Goal: Task Accomplishment & Management: Manage account settings

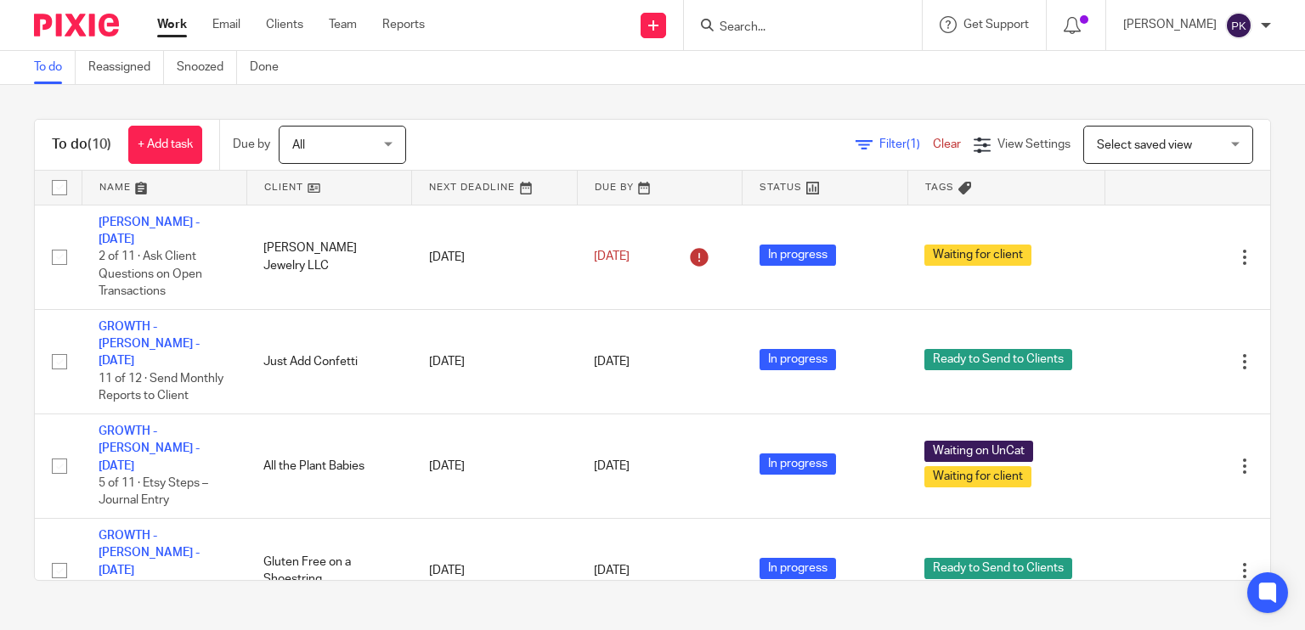
click at [167, 24] on link "Work" at bounding box center [172, 24] width 30 height 17
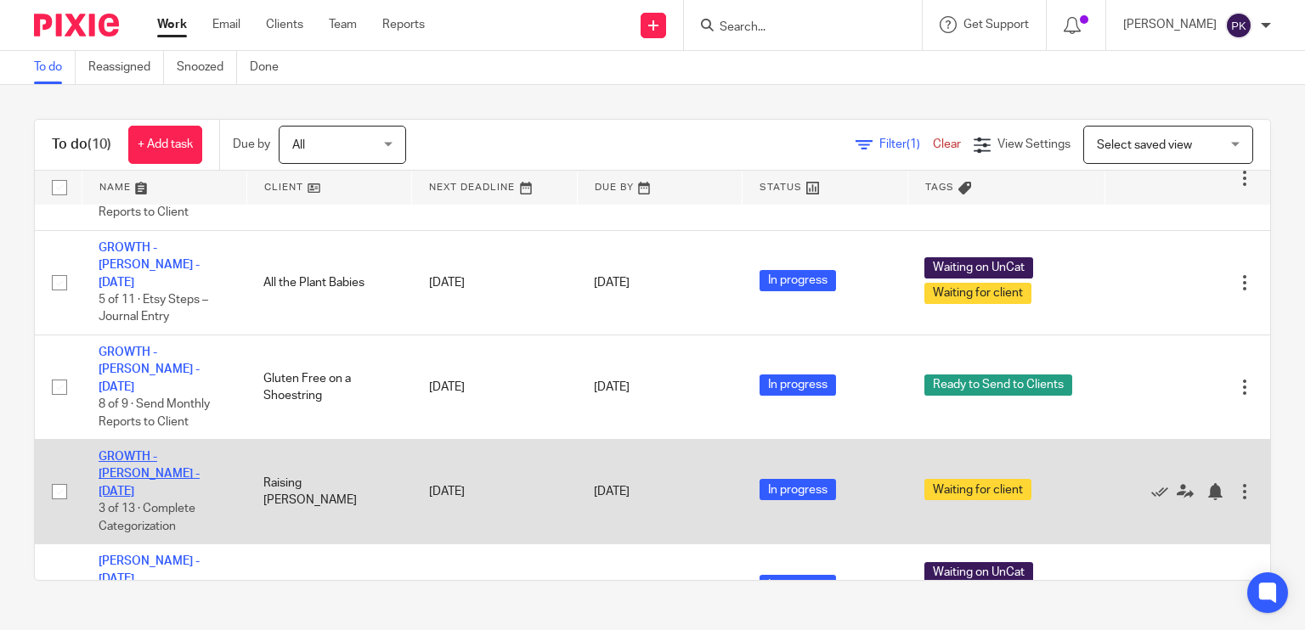
click at [180, 451] on link "GROWTH - [PERSON_NAME] - [DATE]" at bounding box center [149, 474] width 101 height 47
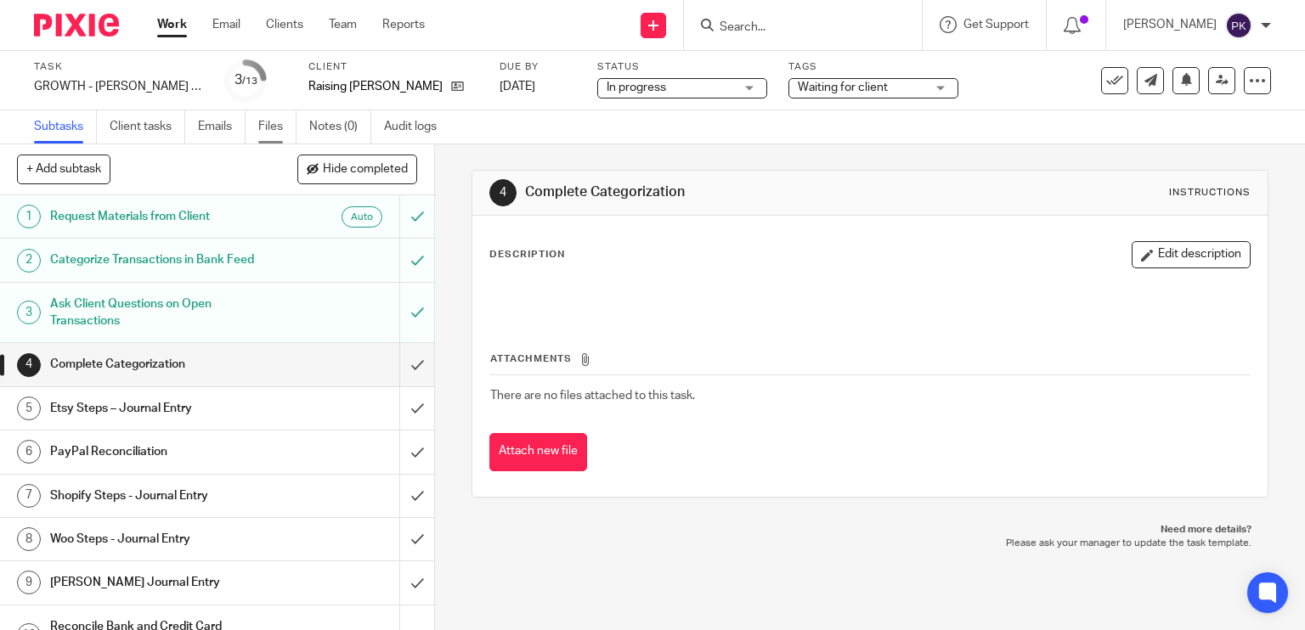
click at [279, 124] on link "Files" at bounding box center [277, 126] width 38 height 33
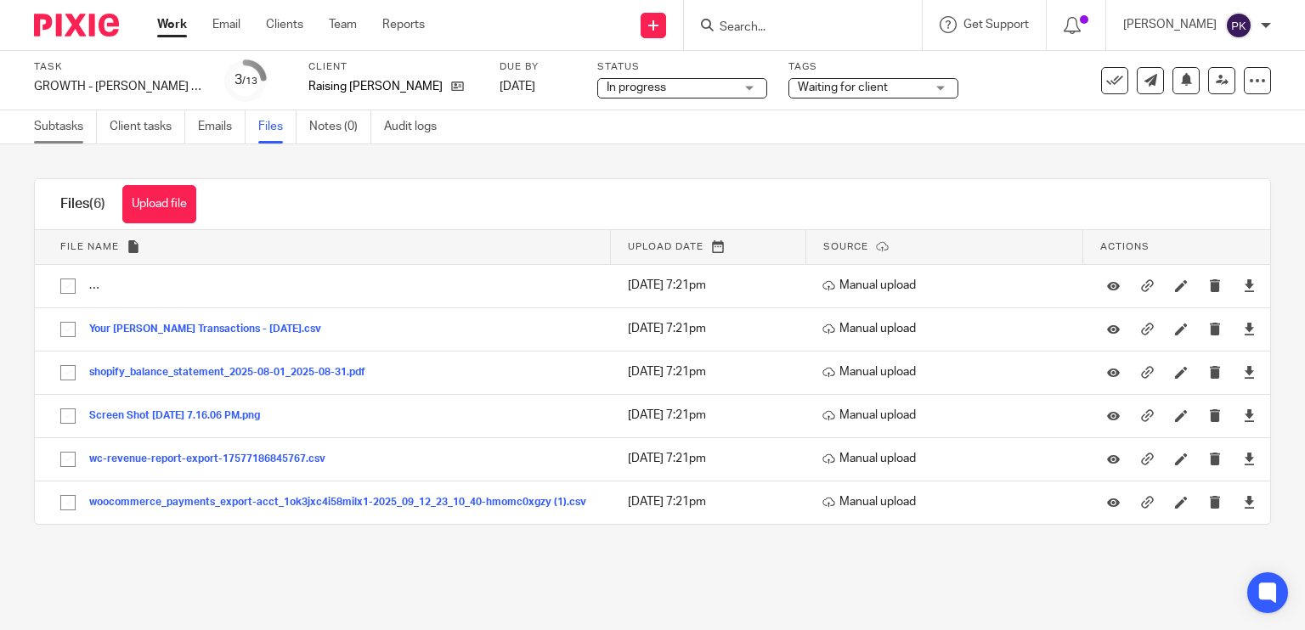
click at [61, 128] on link "Subtasks" at bounding box center [65, 126] width 63 height 33
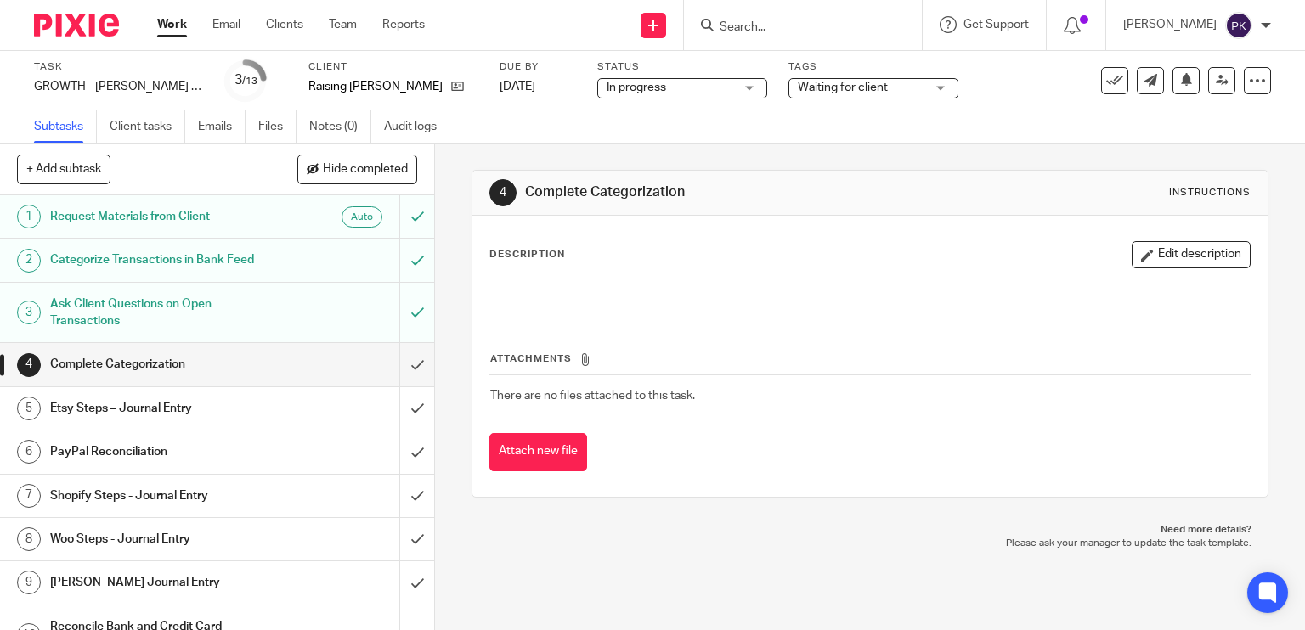
click at [243, 402] on h1 "Etsy Steps – Journal Entry" at bounding box center [161, 408] width 222 height 25
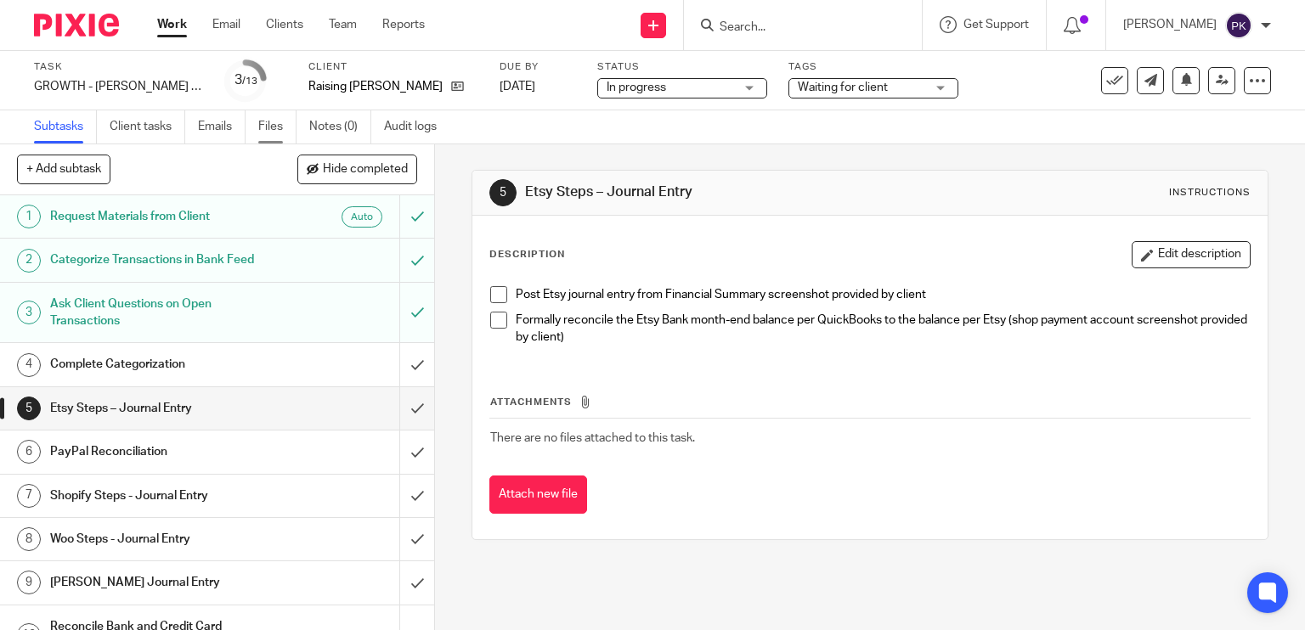
click at [268, 128] on link "Files" at bounding box center [277, 126] width 38 height 33
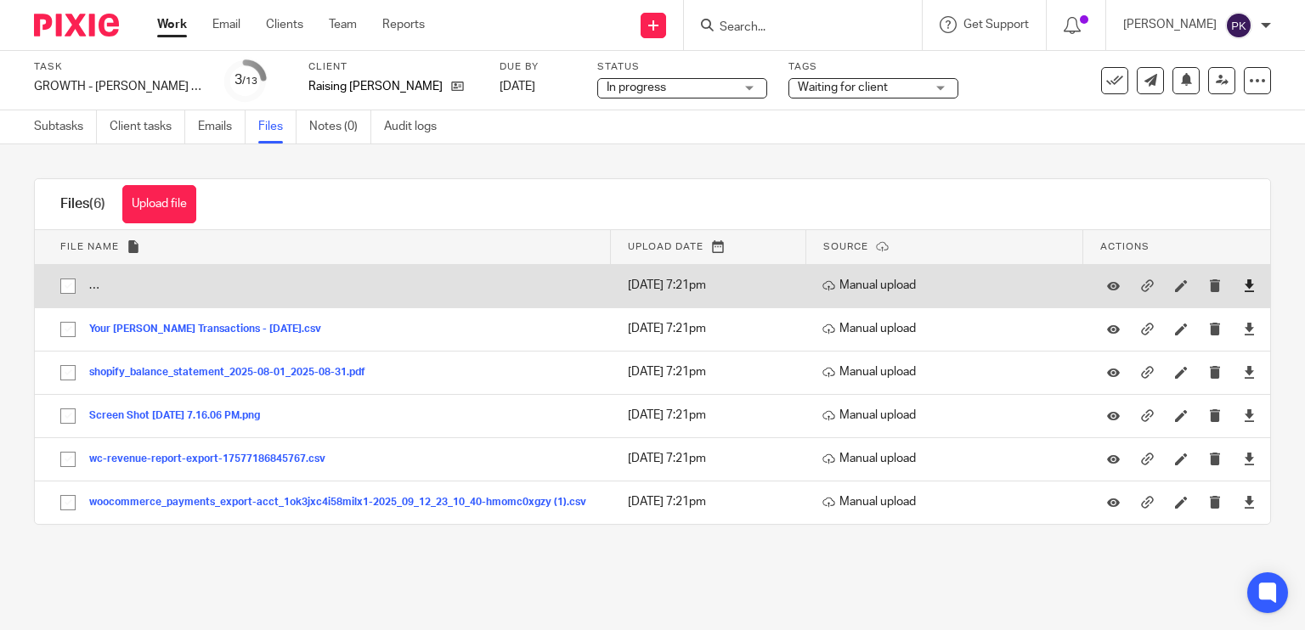
click at [1243, 292] on link at bounding box center [1249, 285] width 13 height 17
click at [1175, 279] on icon at bounding box center [1181, 285] width 13 height 13
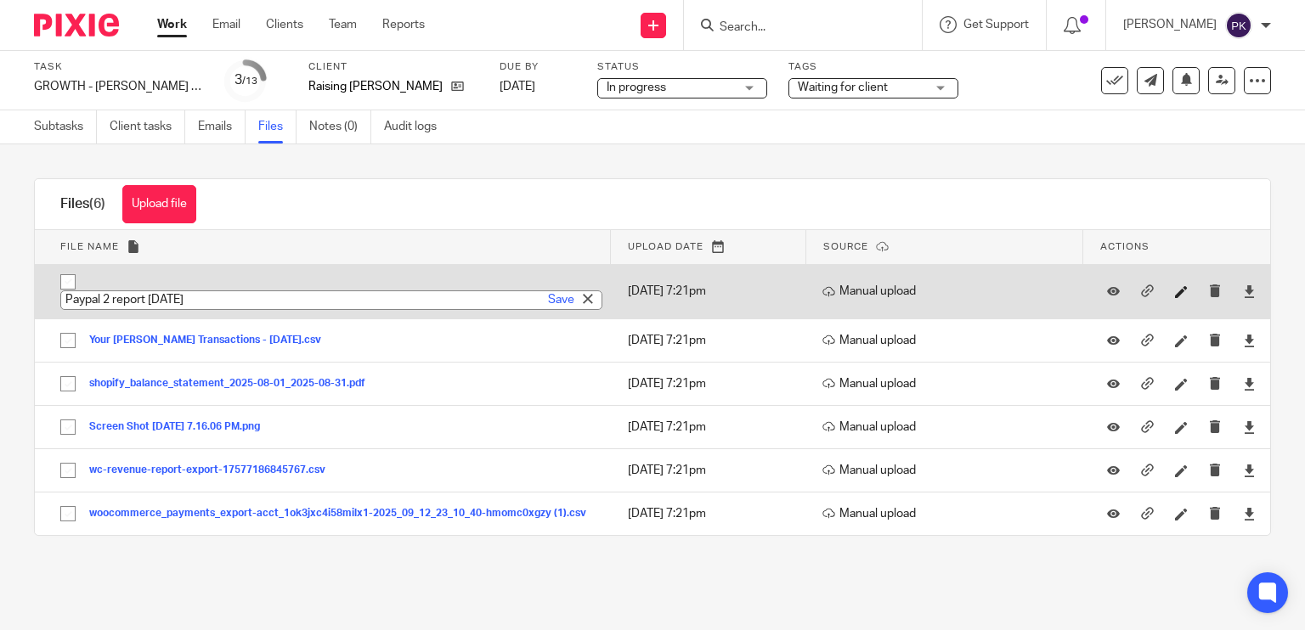
type input "Paypal 2 report [DATE]"
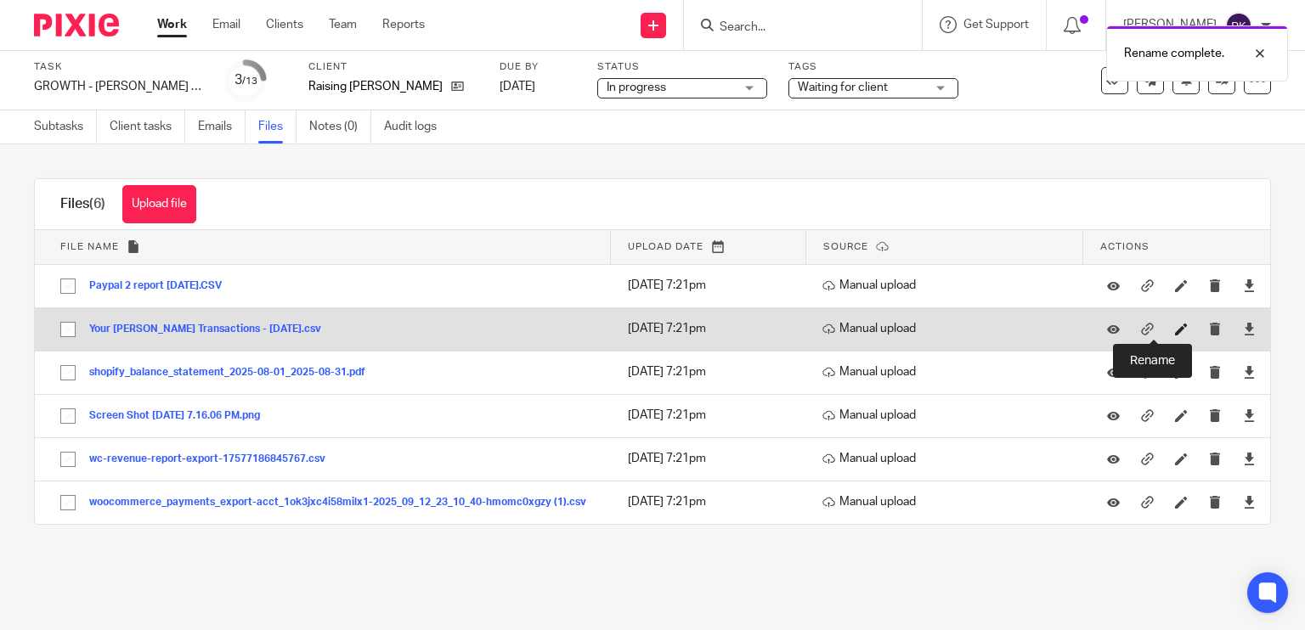
click at [1175, 335] on icon at bounding box center [1181, 329] width 13 height 13
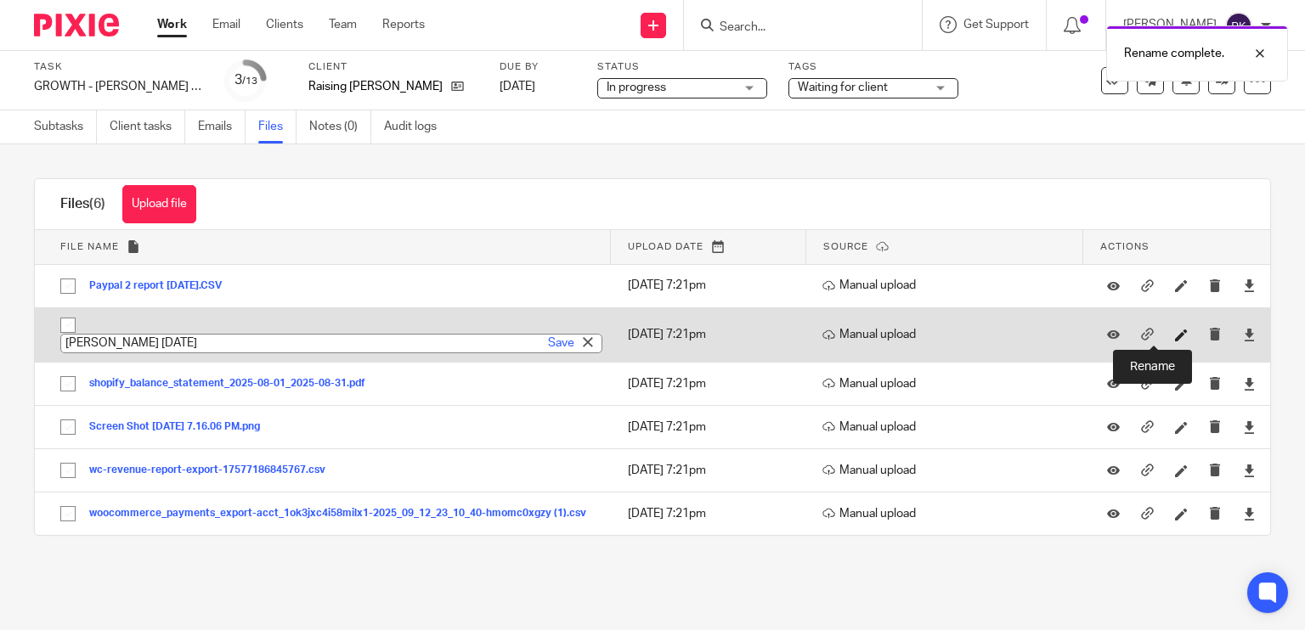
type input "Stan Aug 2025"
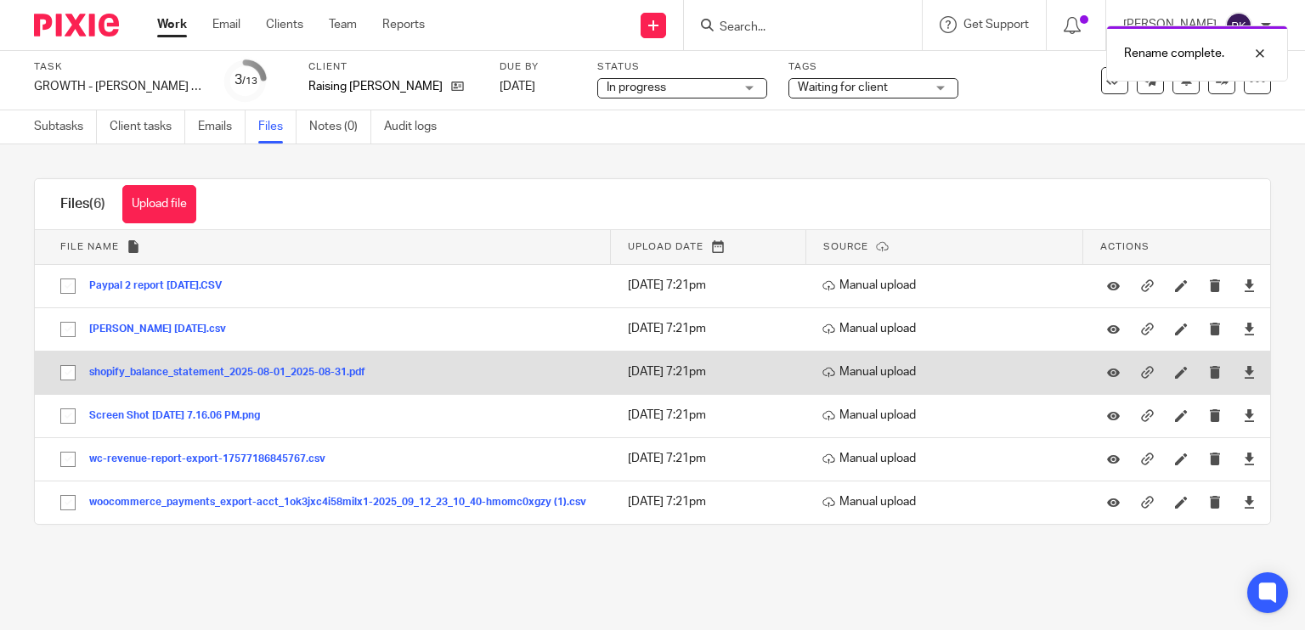
click at [405, 385] on td "shopify_balance_statement_2025-08-01_2025-08-31.pdf shopify_balance_statement_2…" at bounding box center [323, 372] width 576 height 43
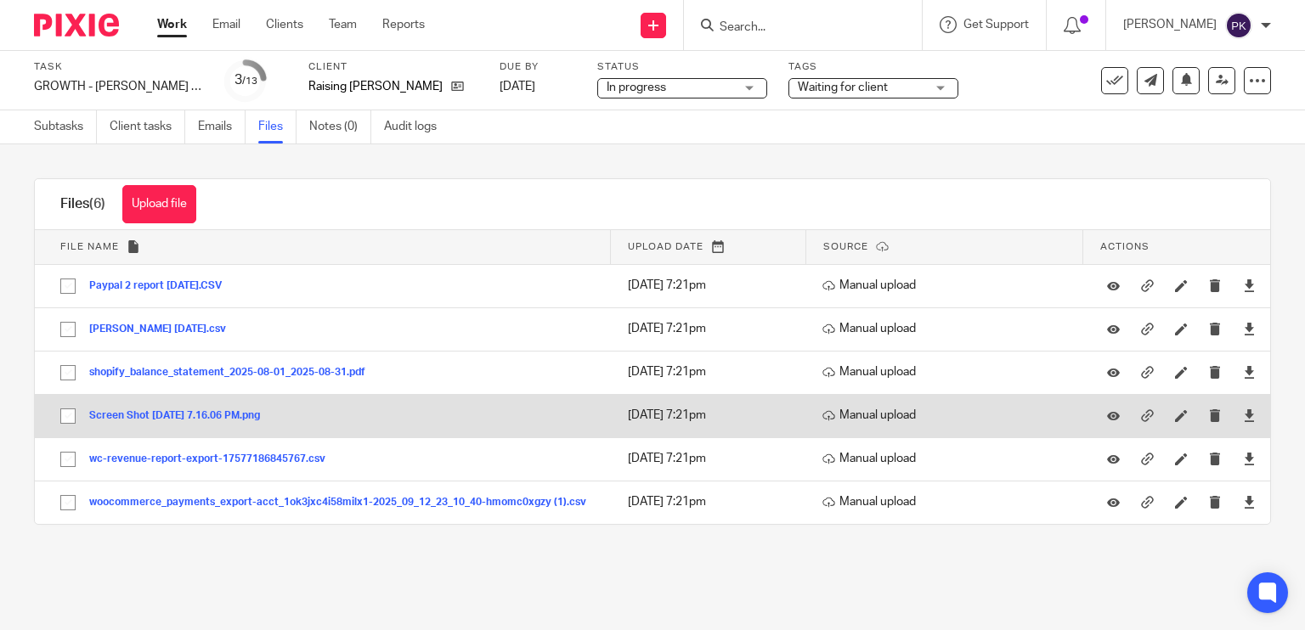
click at [223, 416] on button "Screen Shot 2025-09-12 at 7.16.06 PM.png" at bounding box center [180, 416] width 183 height 12
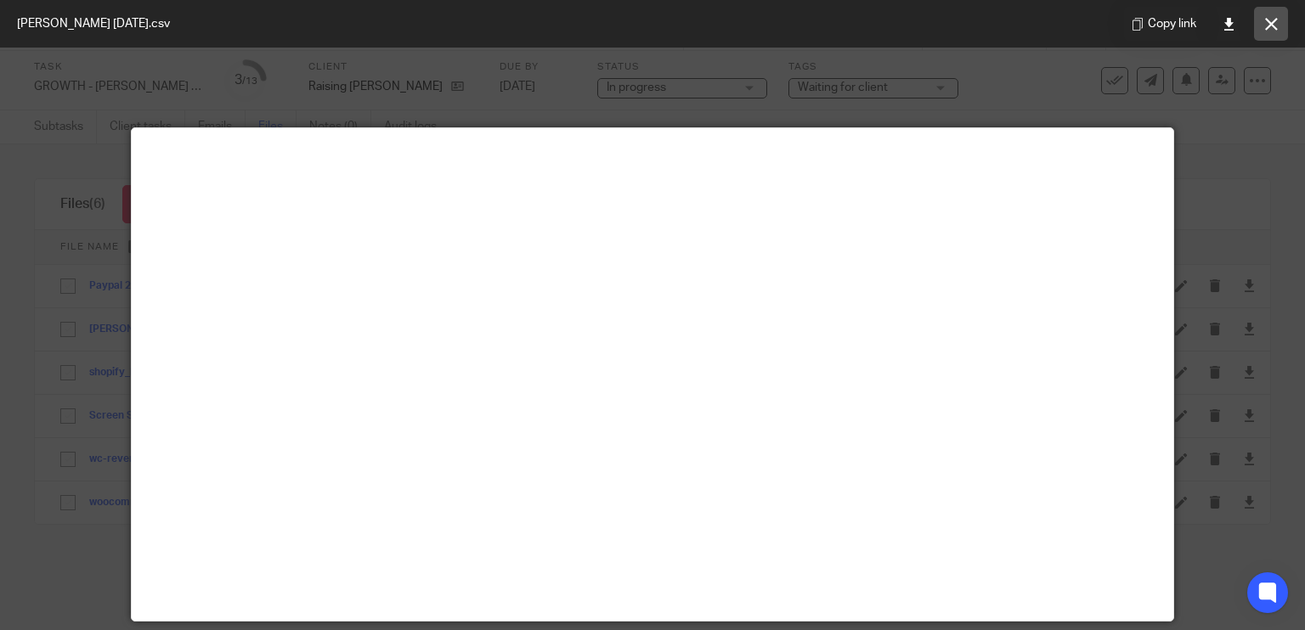
click at [1278, 30] on button at bounding box center [1271, 24] width 34 height 34
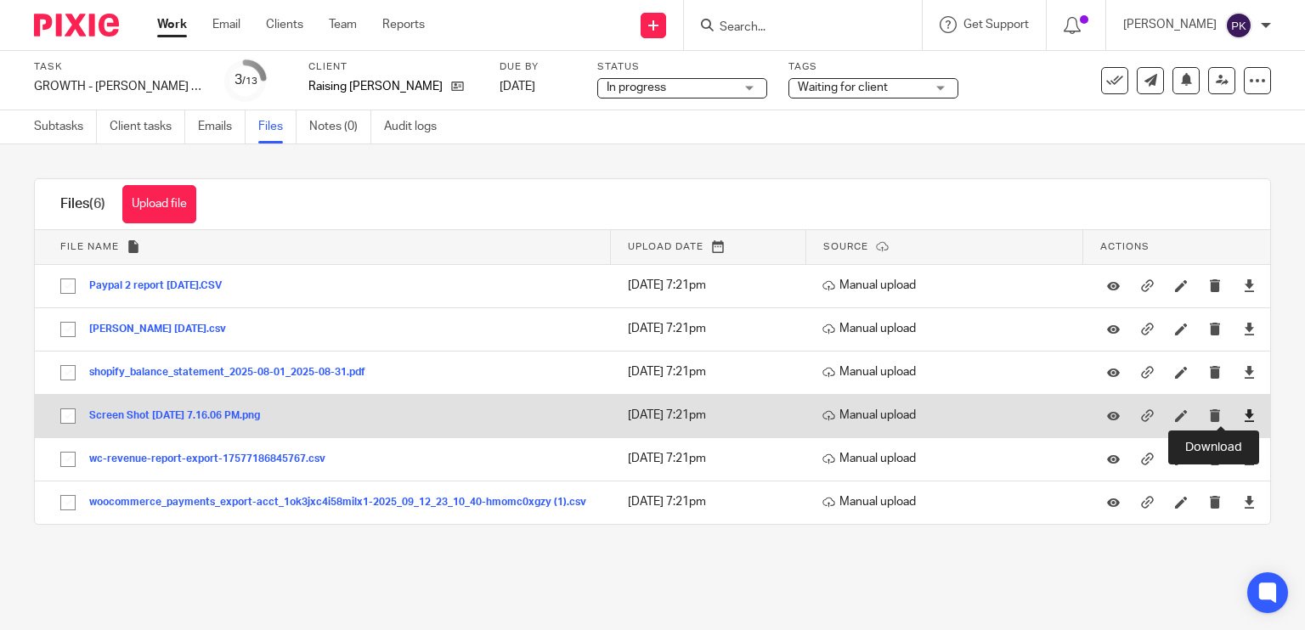
click at [1243, 421] on icon at bounding box center [1249, 415] width 13 height 13
click at [1175, 415] on icon at bounding box center [1181, 415] width 13 height 13
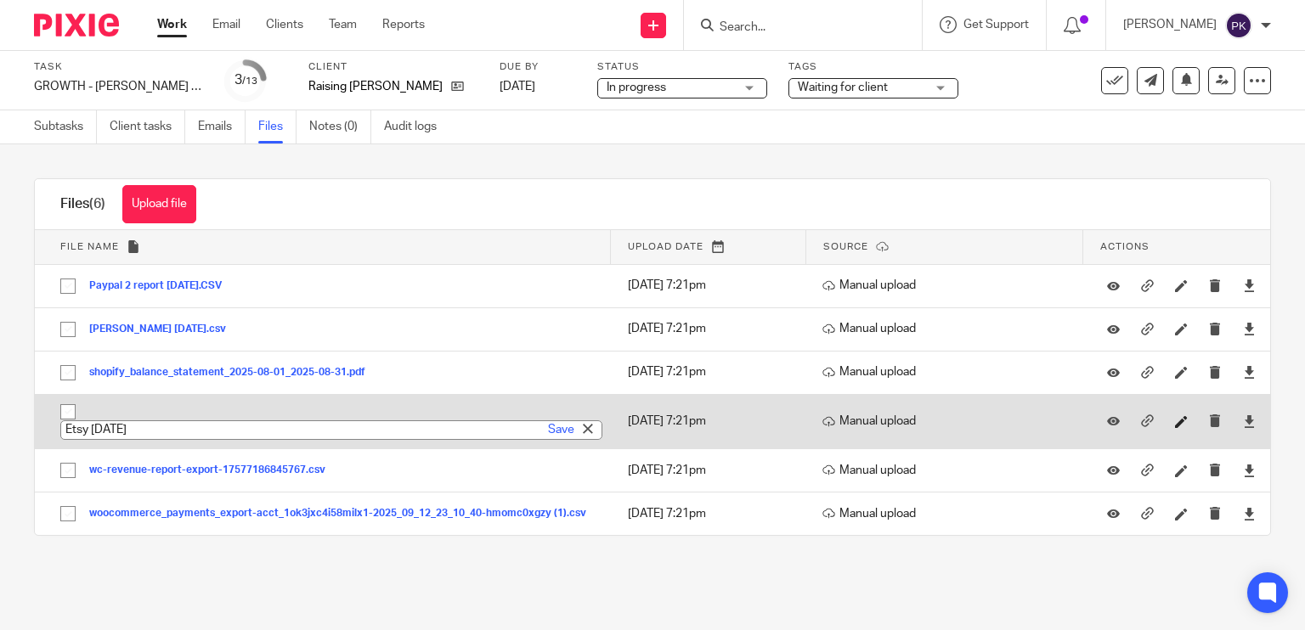
type input "Etsy Aug 2025"
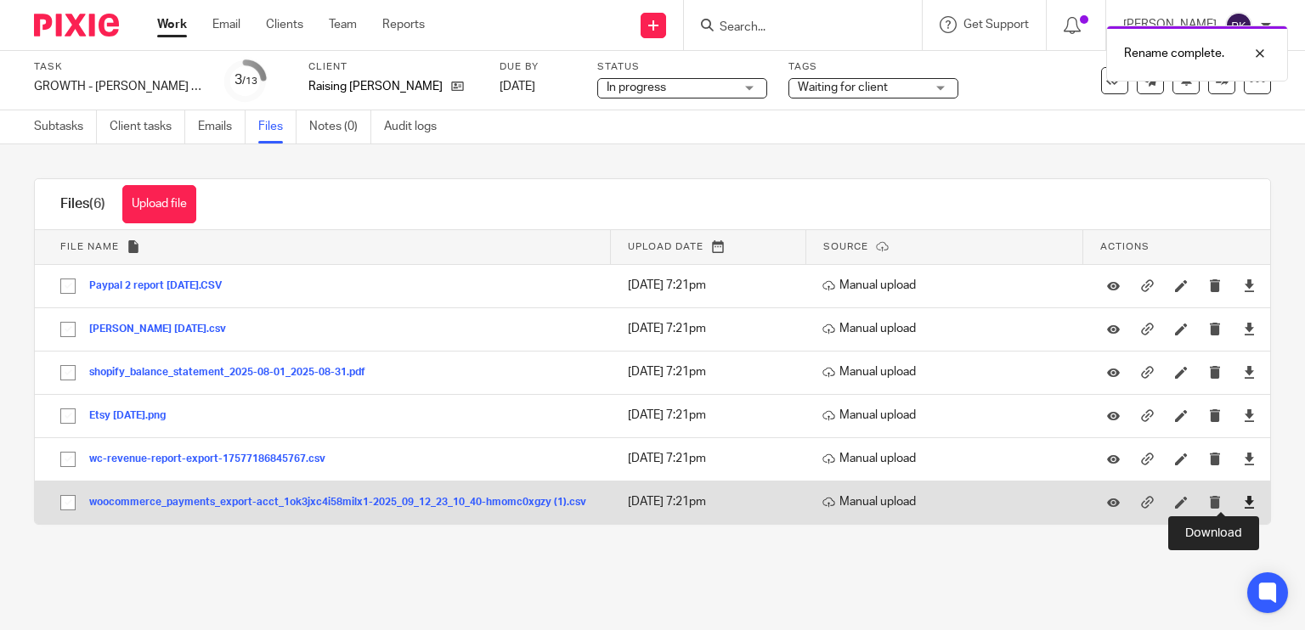
click at [1243, 507] on icon at bounding box center [1249, 502] width 13 height 13
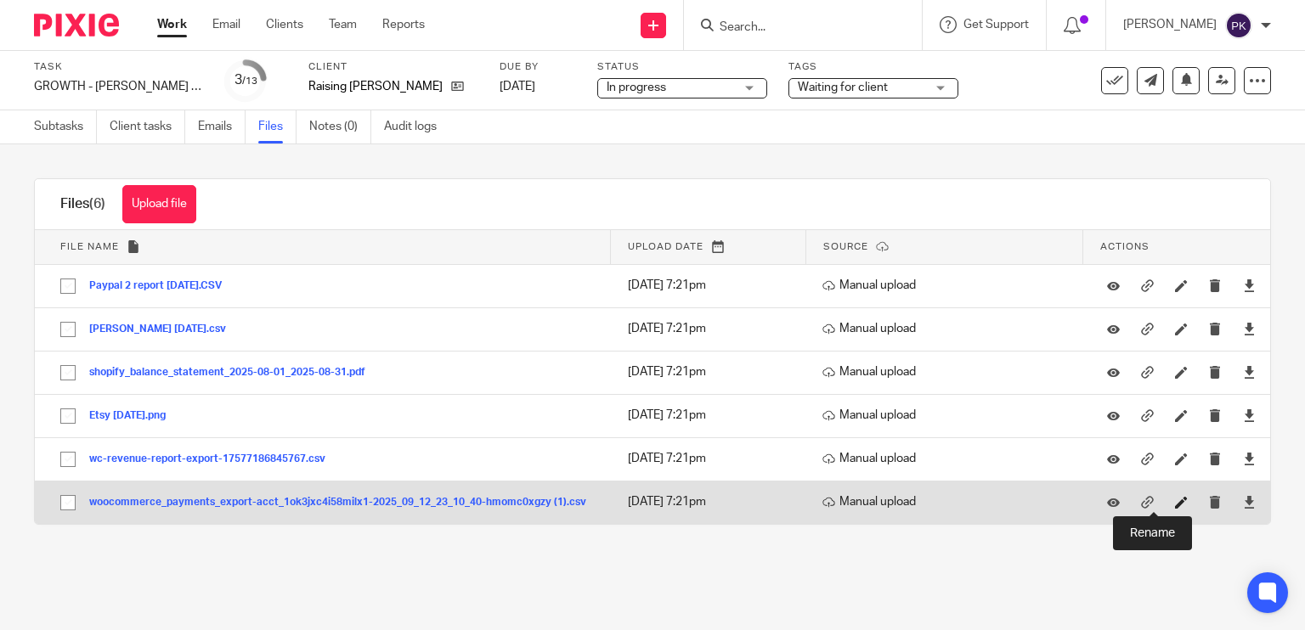
click at [1175, 503] on icon at bounding box center [1181, 502] width 13 height 13
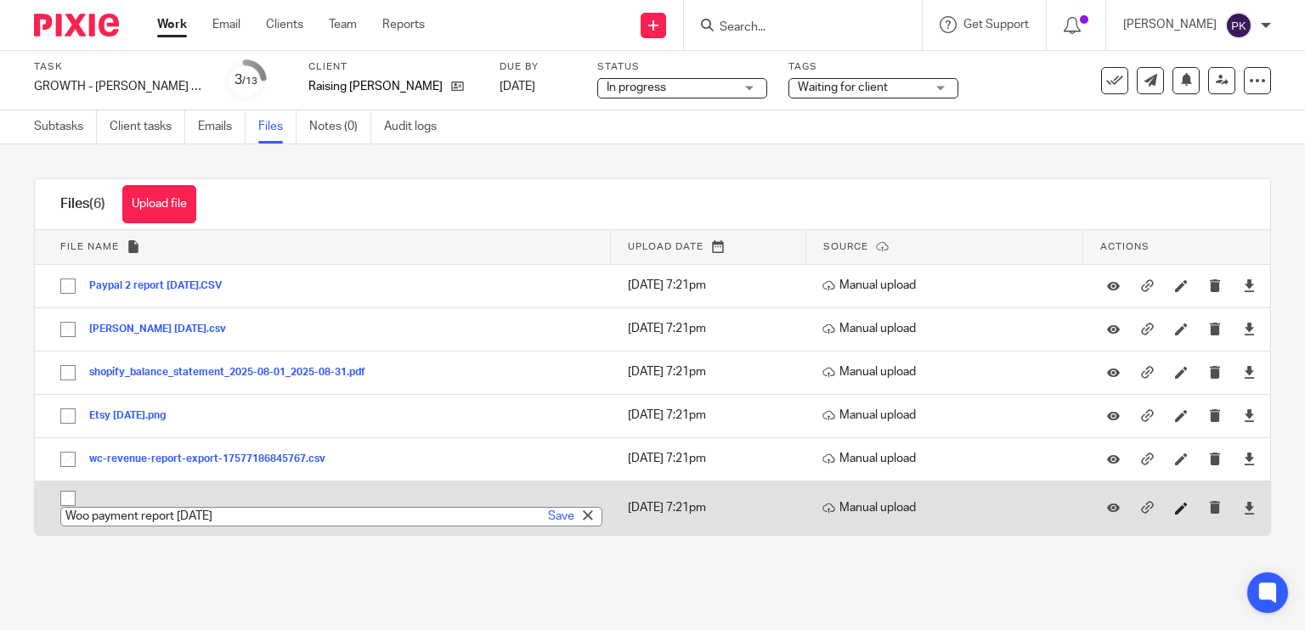
type input "Woo payment report Aug 2025"
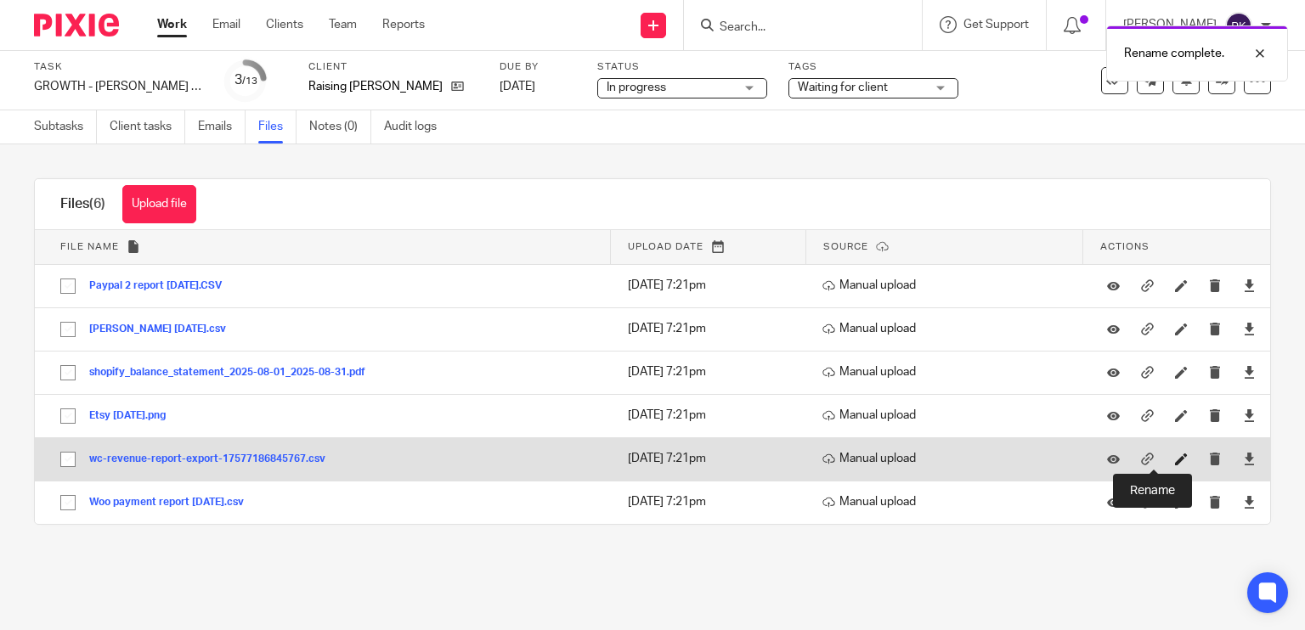
click at [1175, 453] on icon at bounding box center [1181, 459] width 13 height 13
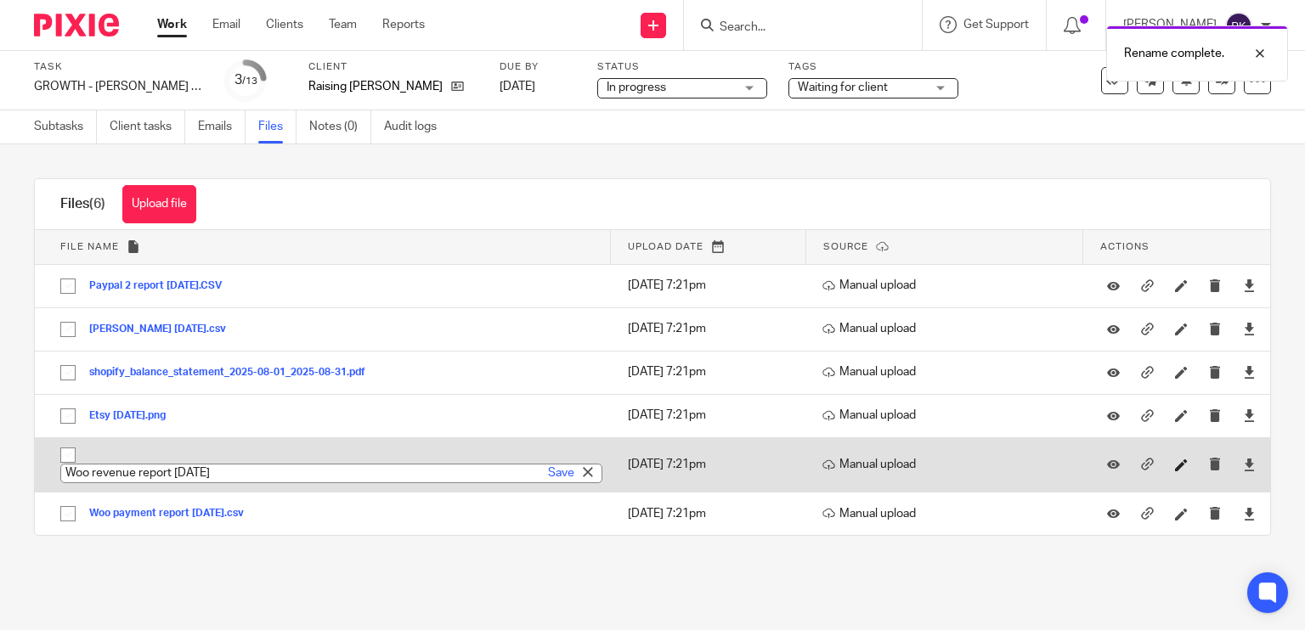
type input "Woo revenue report Aug 2025"
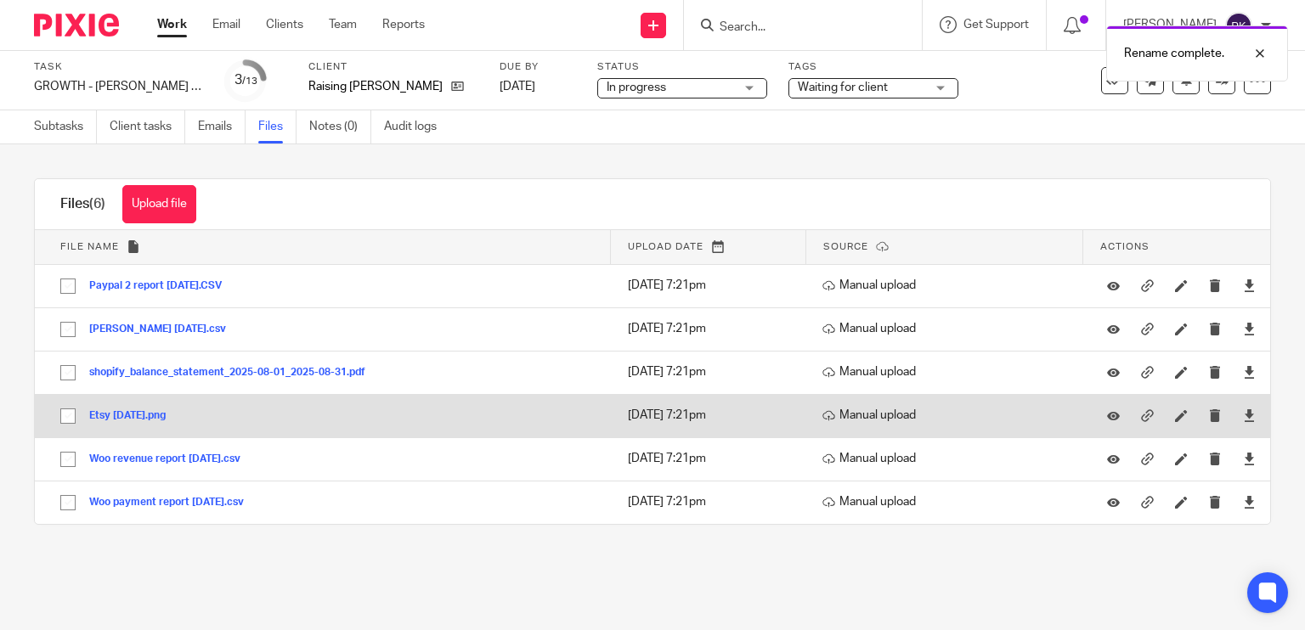
click at [156, 417] on button "Etsy Aug 2025.png" at bounding box center [133, 416] width 89 height 12
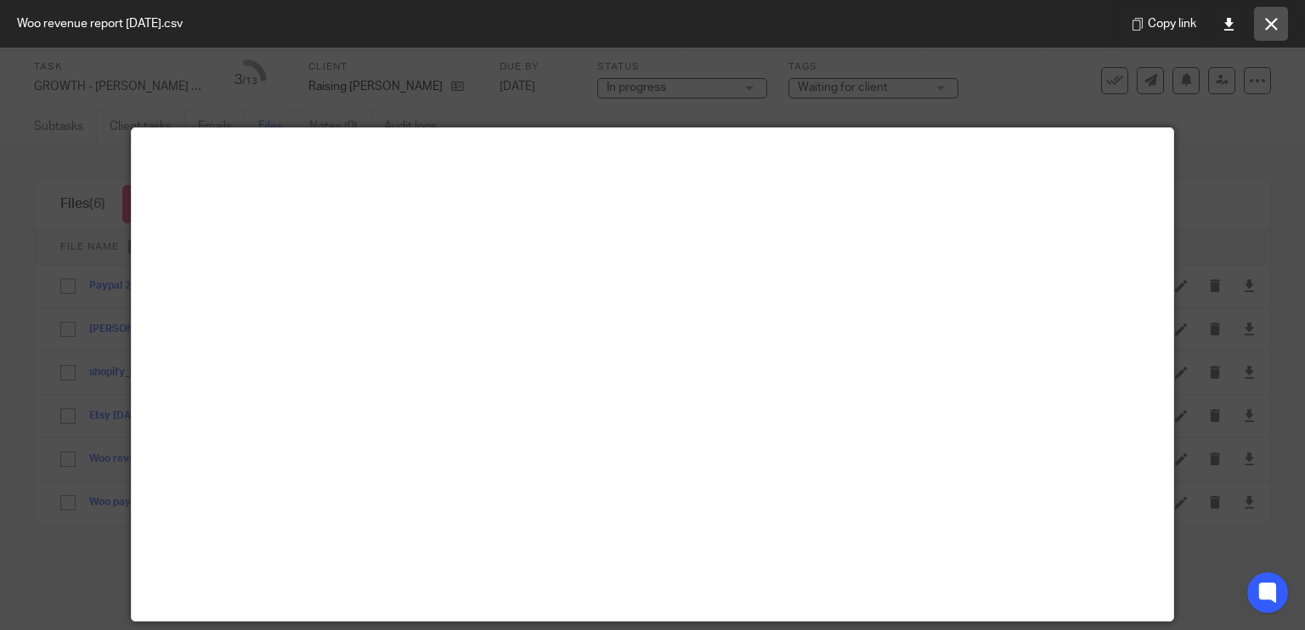
click at [1275, 26] on icon at bounding box center [1271, 24] width 13 height 13
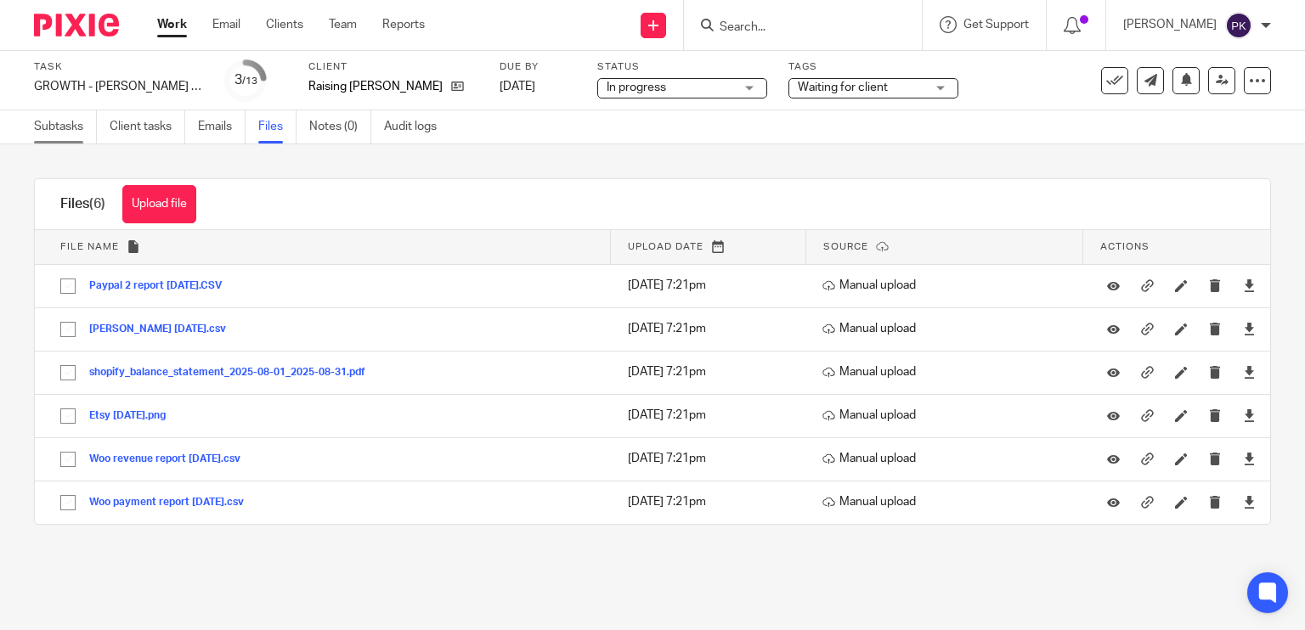
click at [59, 132] on link "Subtasks" at bounding box center [65, 126] width 63 height 33
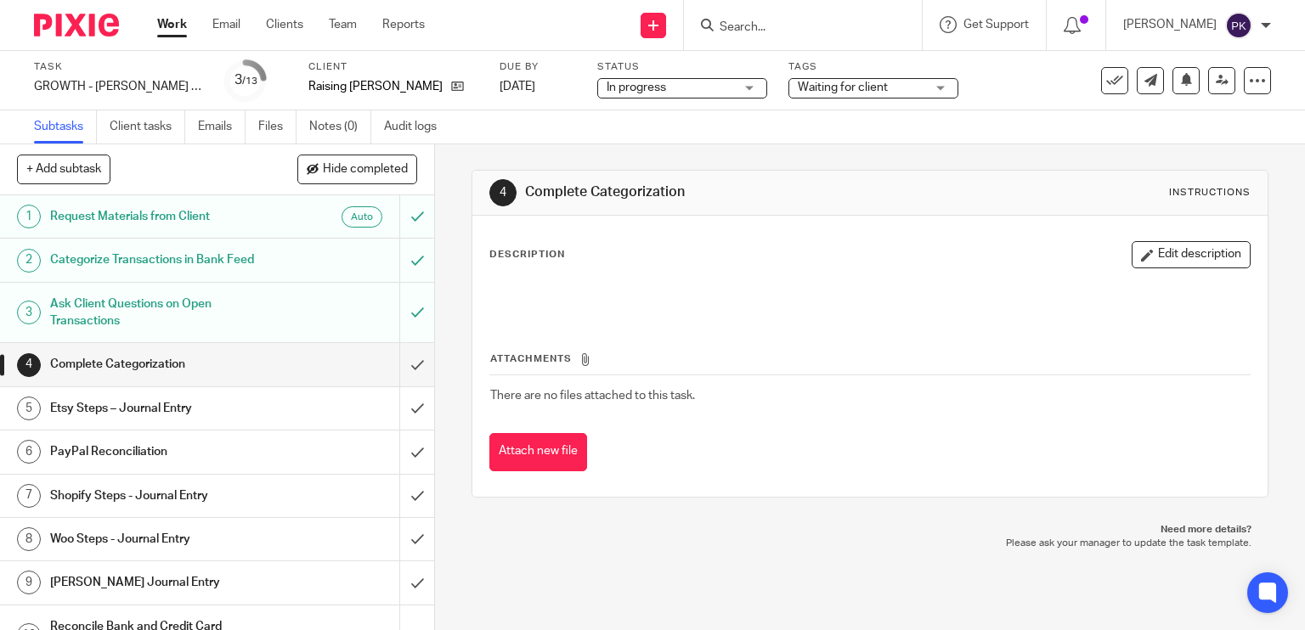
click at [260, 404] on div "Etsy Steps – Journal Entry" at bounding box center [216, 408] width 332 height 25
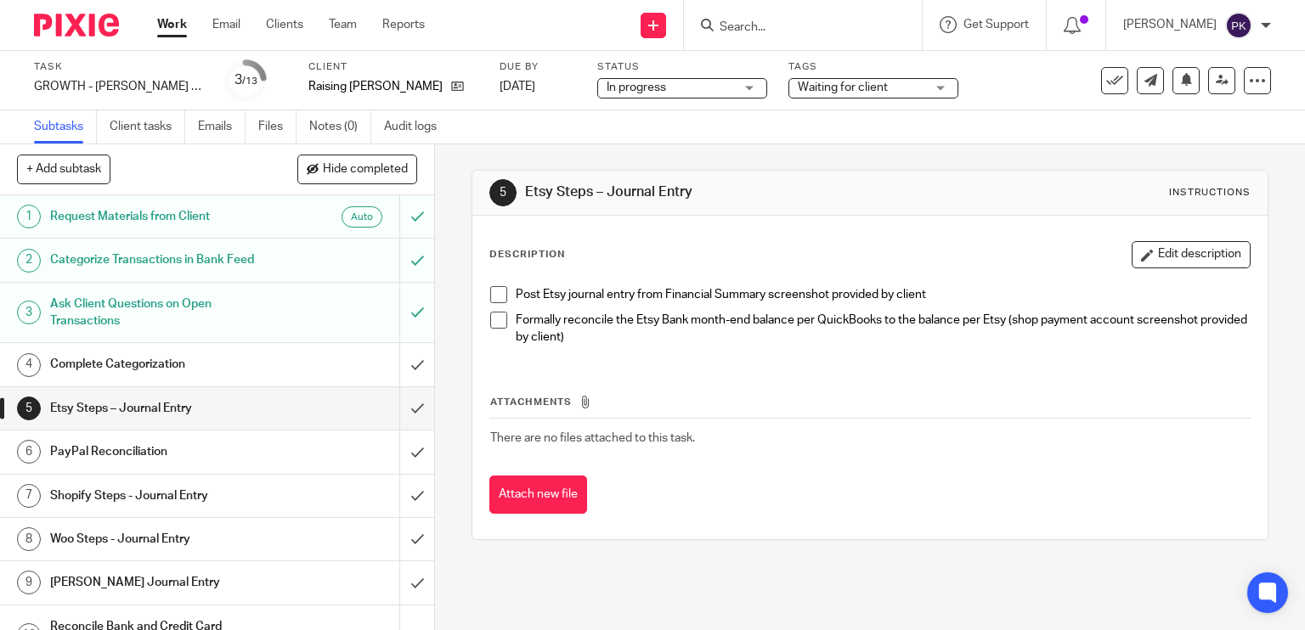
click at [498, 300] on span at bounding box center [498, 294] width 17 height 17
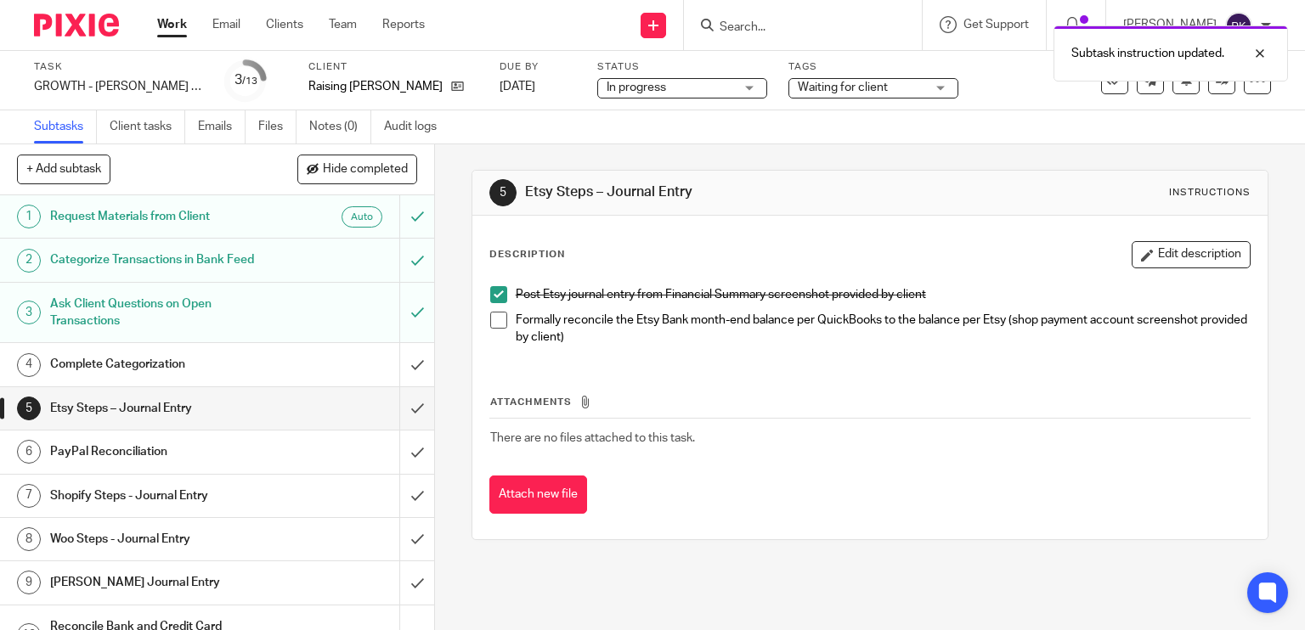
click at [493, 312] on span at bounding box center [498, 320] width 17 height 17
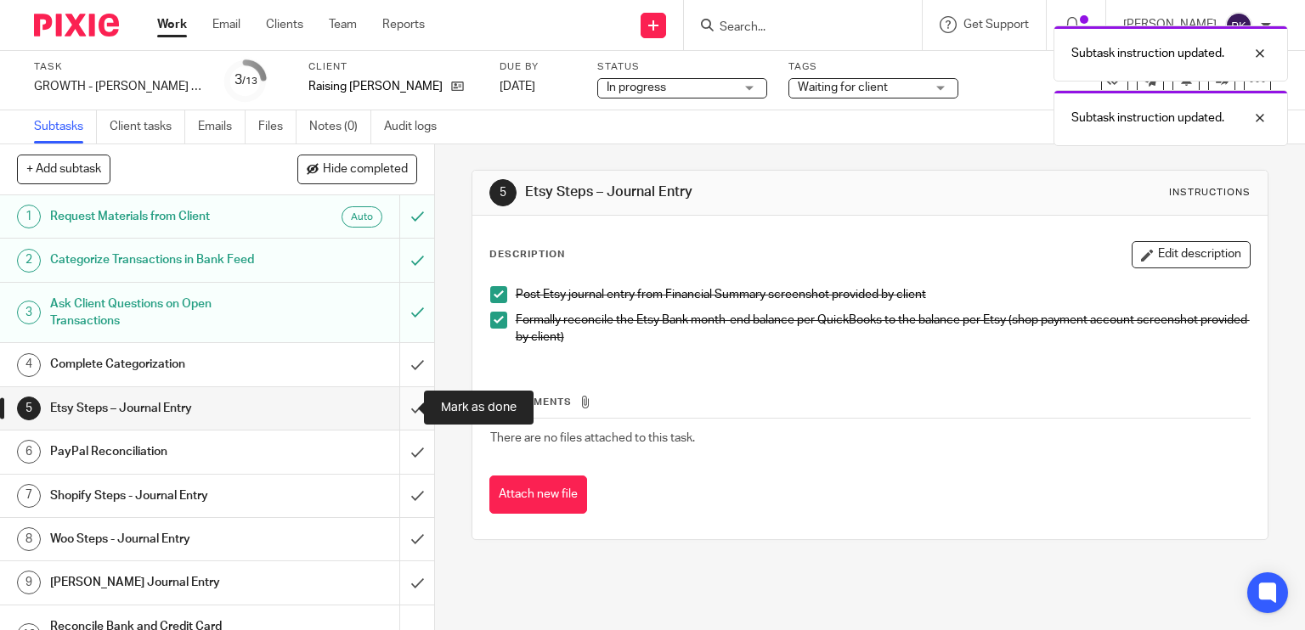
click at [404, 410] on input "submit" at bounding box center [217, 408] width 434 height 42
